Goal: Navigation & Orientation: Find specific page/section

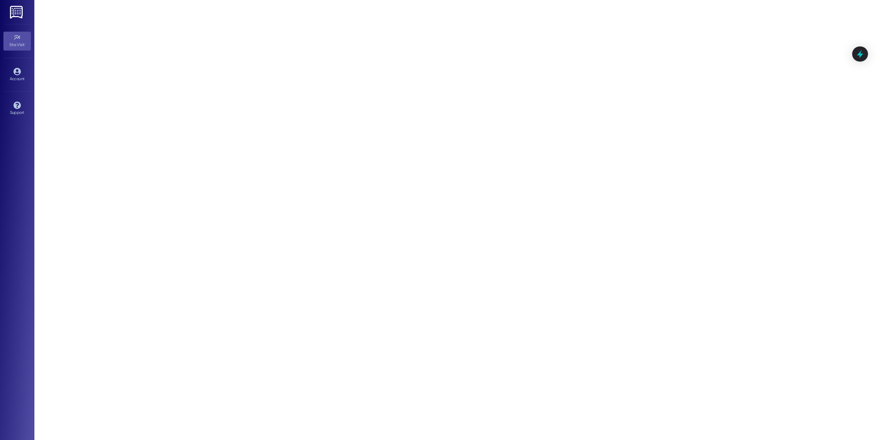
click at [15, 11] on img at bounding box center [17, 12] width 14 height 13
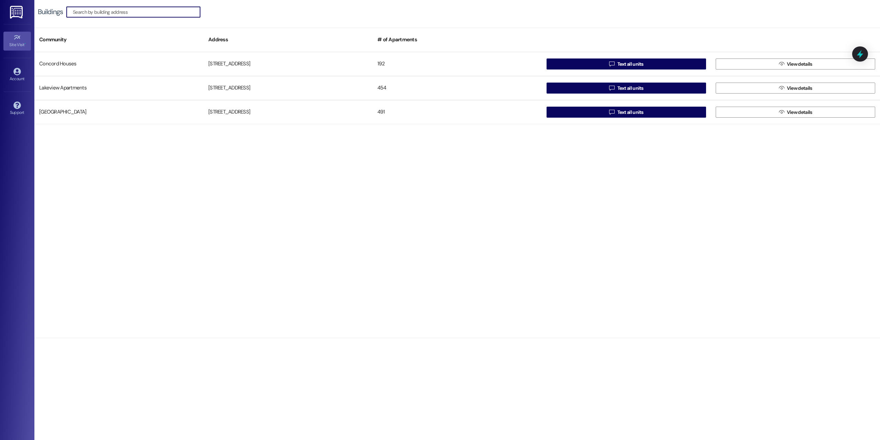
click at [17, 36] on icon at bounding box center [17, 38] width 8 height 8
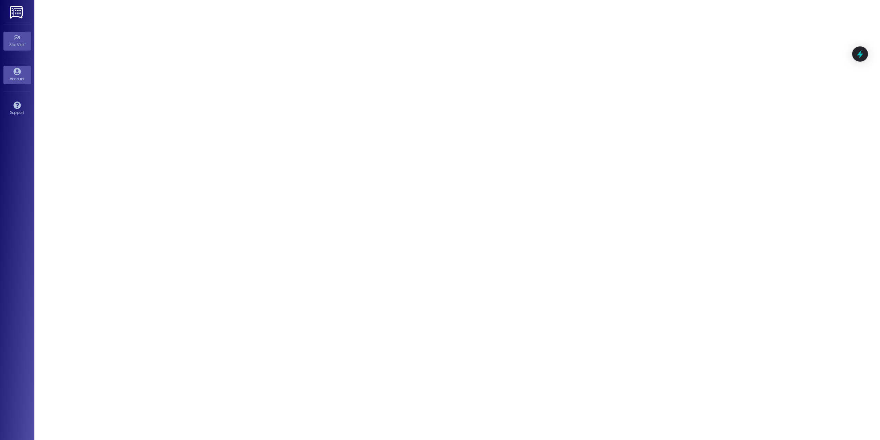
click at [12, 75] on div "Account" at bounding box center [17, 78] width 34 height 7
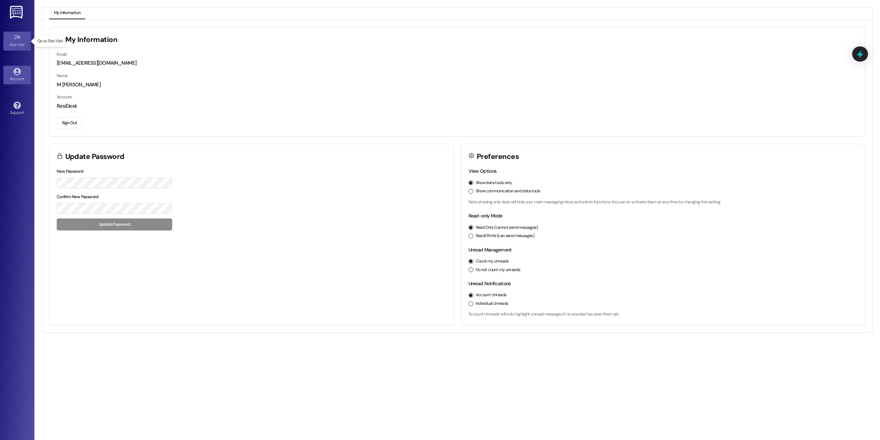
click at [22, 39] on link "Site Visit •" at bounding box center [17, 41] width 28 height 19
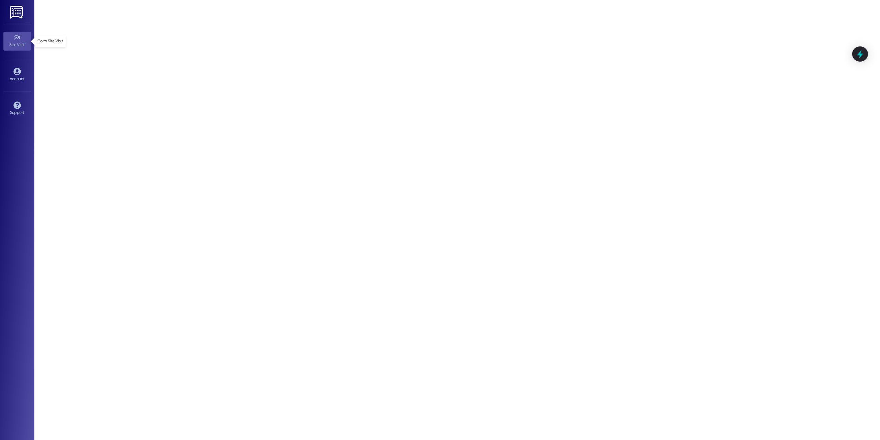
click at [20, 39] on icon at bounding box center [17, 38] width 8 height 8
click at [19, 39] on icon at bounding box center [17, 38] width 8 height 8
click at [19, 13] on img at bounding box center [17, 12] width 14 height 13
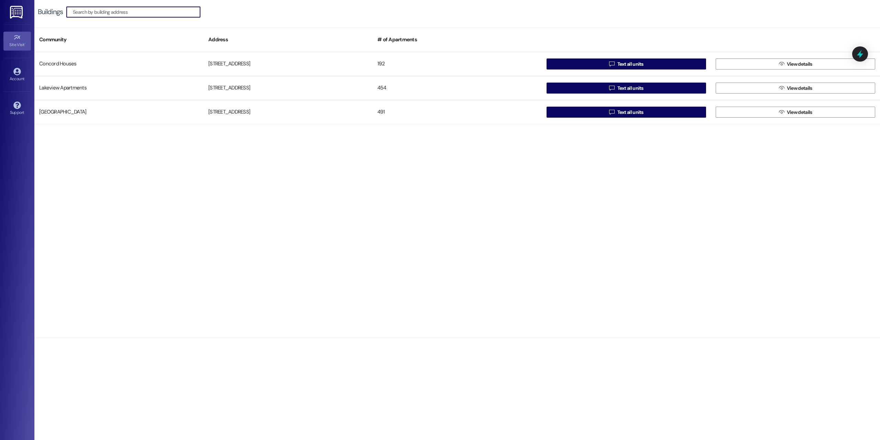
click at [19, 35] on icon at bounding box center [17, 38] width 8 height 8
